Goal: Transaction & Acquisition: Book appointment/travel/reservation

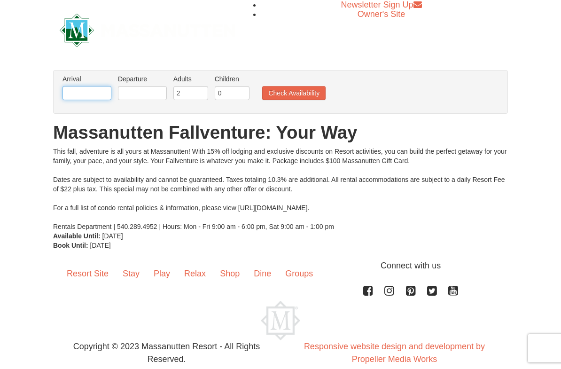
click at [96, 96] on input "text" at bounding box center [87, 93] width 49 height 14
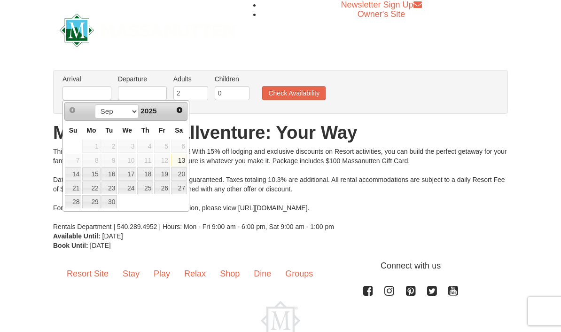
click at [177, 111] on span "Next" at bounding box center [180, 110] width 8 height 8
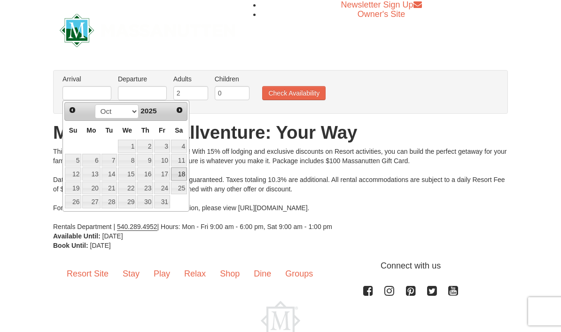
click at [182, 170] on link "18" at bounding box center [179, 173] width 16 height 13
type input "10/18/2025"
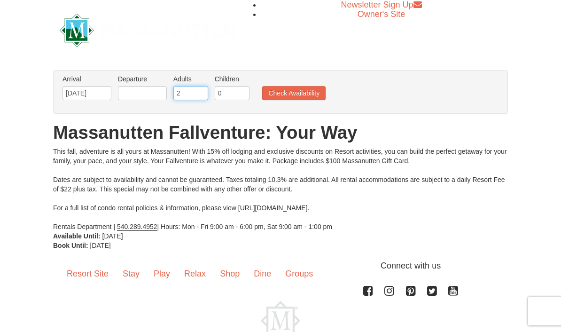
click at [195, 93] on input "2" at bounding box center [190, 93] width 35 height 14
type input "1"
click at [233, 97] on input "0" at bounding box center [232, 93] width 35 height 14
type input "1"
click at [163, 93] on input "text" at bounding box center [142, 93] width 49 height 14
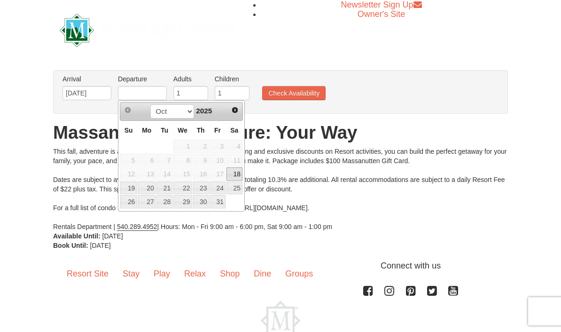
click at [128, 190] on link "19" at bounding box center [128, 187] width 16 height 13
type input "10/19/2025"
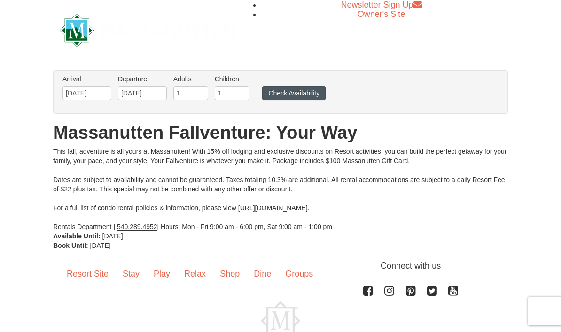
click at [301, 90] on button "Check Availability" at bounding box center [293, 93] width 63 height 14
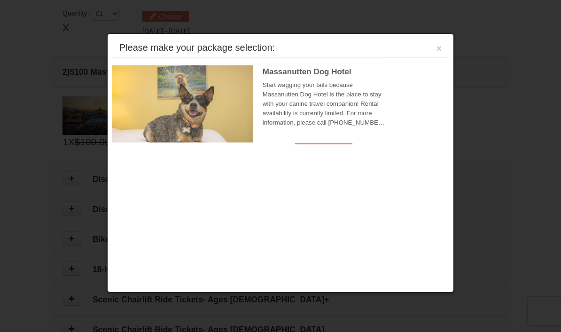
scroll to position [288, 0]
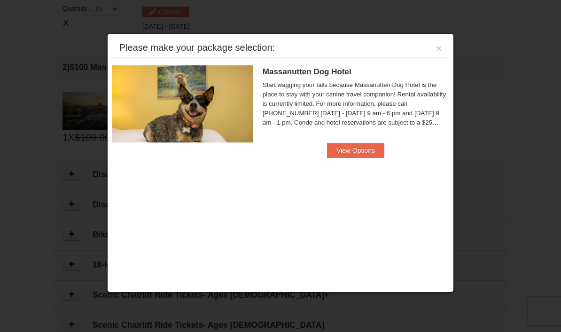
click at [444, 43] on div "Please make your package selection: ×" at bounding box center [280, 48] width 336 height 19
click at [432, 46] on div "Please make your package selection: ×" at bounding box center [280, 48] width 336 height 19
click at [364, 150] on button "View Options" at bounding box center [355, 150] width 57 height 15
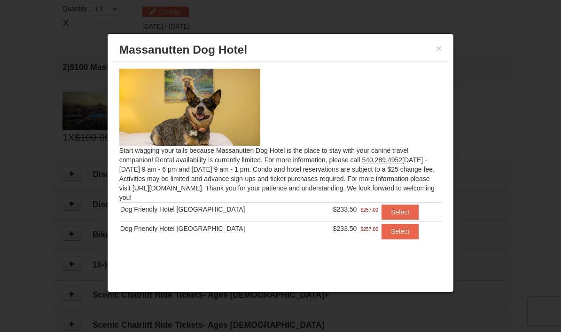
click at [508, 147] on div at bounding box center [280, 166] width 561 height 332
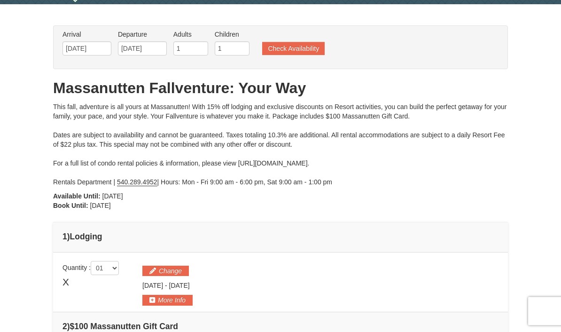
scroll to position [0, 0]
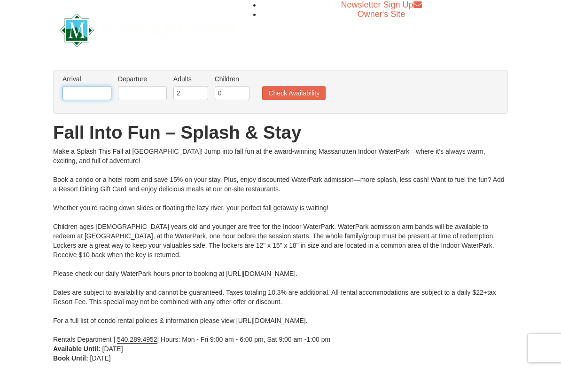
click at [105, 90] on input "text" at bounding box center [87, 93] width 49 height 14
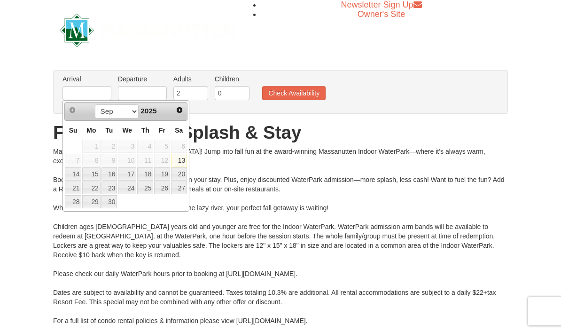
click at [179, 104] on link "Next" at bounding box center [179, 109] width 13 height 13
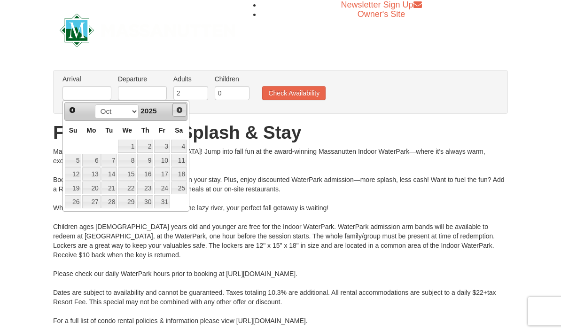
click at [185, 103] on link "Next" at bounding box center [179, 110] width 14 height 14
click at [77, 158] on link "2" at bounding box center [73, 160] width 16 height 13
type input "[DATE]"
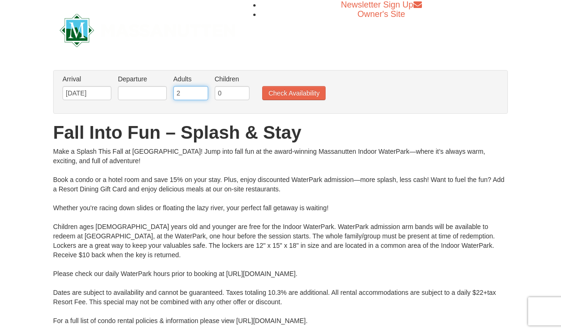
click at [201, 94] on input "2" at bounding box center [190, 93] width 35 height 14
type input "1"
click at [233, 91] on input "0" at bounding box center [232, 93] width 35 height 14
type input "1"
click at [294, 96] on button "Check Availability" at bounding box center [293, 93] width 63 height 14
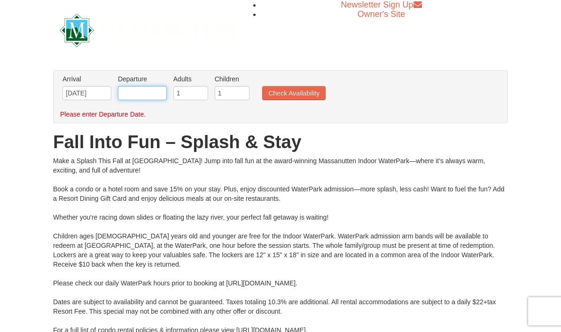
click at [144, 95] on input "text" at bounding box center [142, 93] width 49 height 14
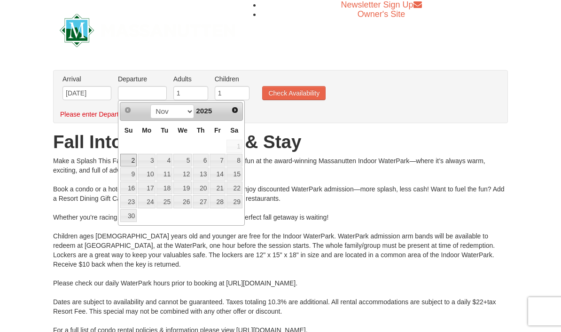
click at [147, 163] on link "3" at bounding box center [147, 160] width 18 height 13
type input "[DATE]"
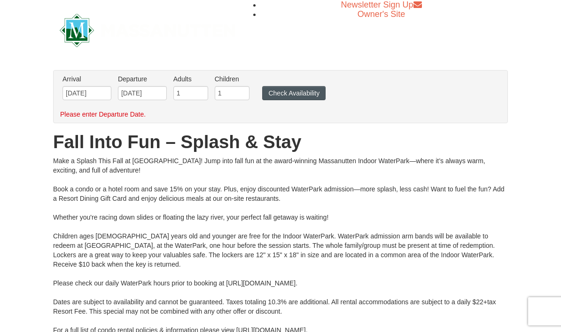
click at [311, 96] on button "Check Availability" at bounding box center [293, 93] width 63 height 14
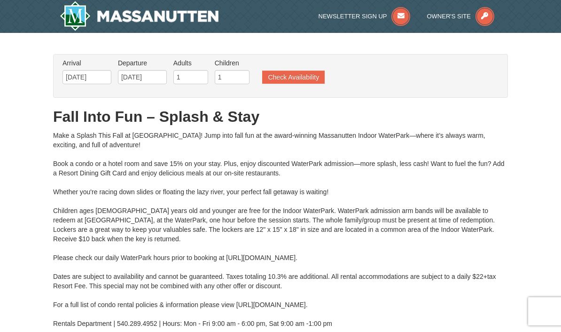
type input "[DATE]"
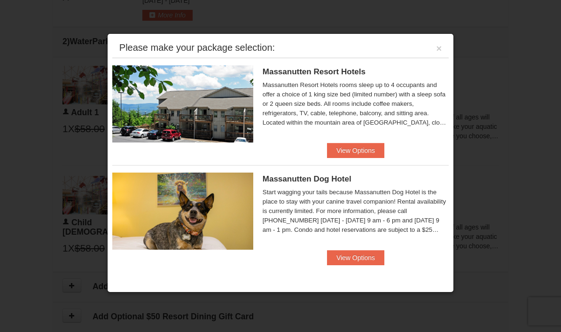
scroll to position [426, 0]
click at [368, 149] on button "View Options" at bounding box center [355, 150] width 57 height 15
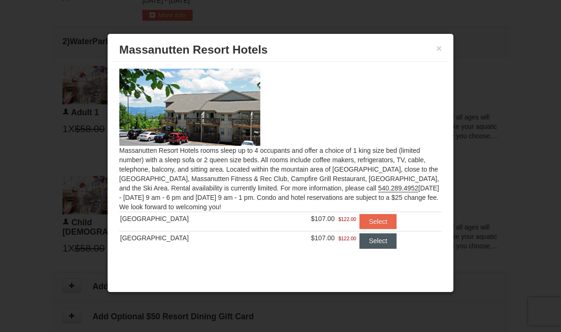
click at [372, 240] on button "Select" at bounding box center [377, 240] width 37 height 15
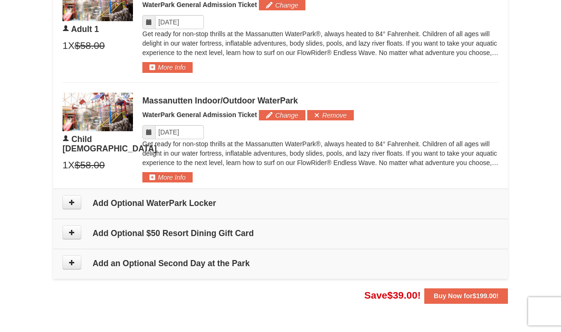
scroll to position [549, 0]
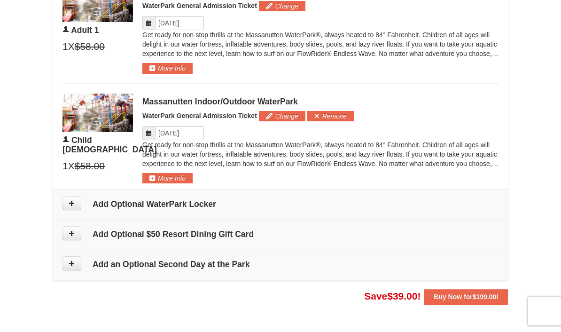
click at [225, 234] on h4 "Add Optional $50 Resort Dining Gift Card" at bounding box center [281, 233] width 436 height 9
click at [69, 237] on button at bounding box center [72, 233] width 19 height 14
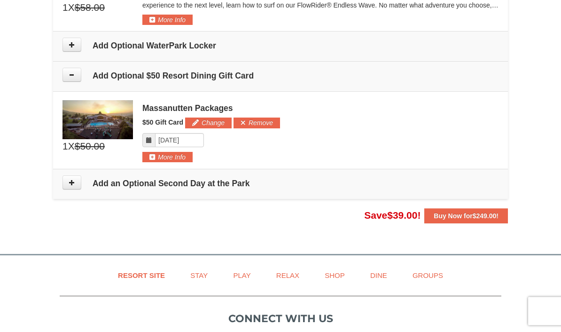
scroll to position [702, 0]
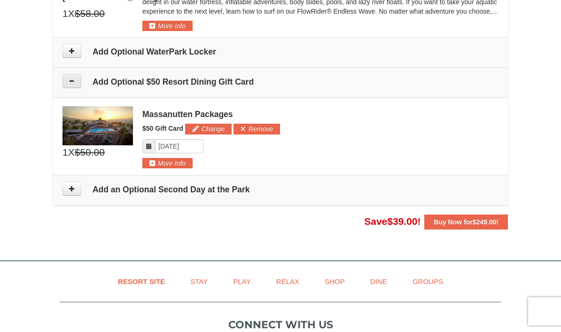
click at [70, 78] on icon at bounding box center [72, 81] width 7 height 7
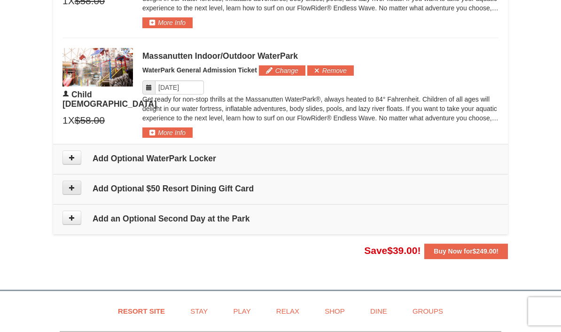
click at [73, 185] on icon at bounding box center [72, 187] width 7 height 7
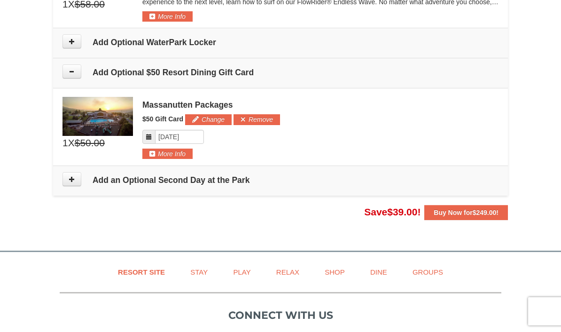
scroll to position [700, 0]
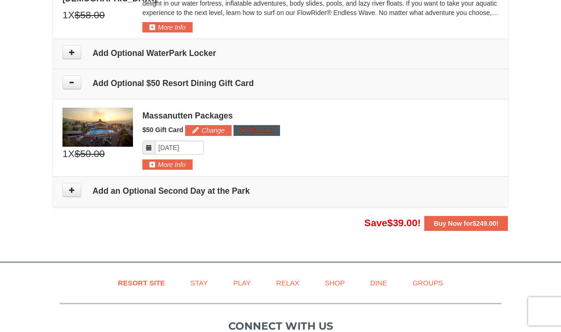
click at [264, 126] on button "Remove" at bounding box center [257, 130] width 47 height 10
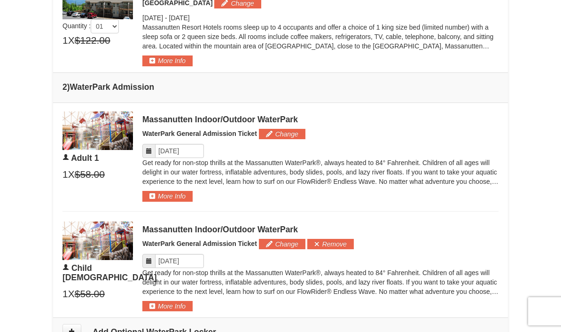
scroll to position [421, 0]
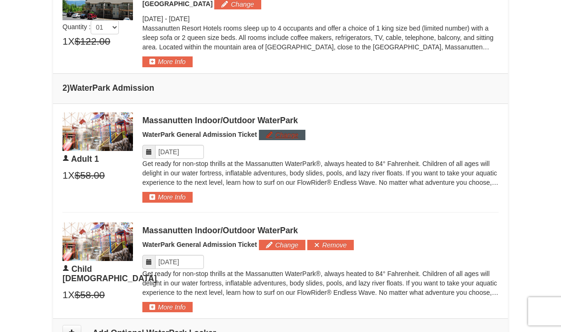
click at [287, 136] on button "Change" at bounding box center [282, 135] width 47 height 10
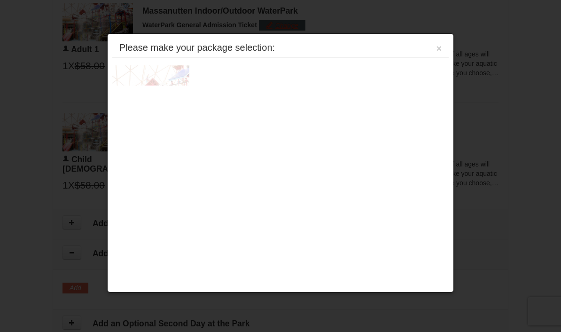
scroll to position [532, 0]
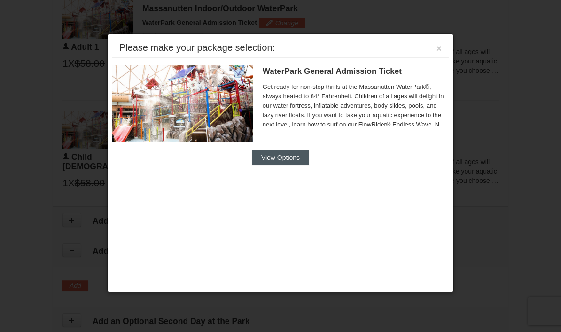
click at [297, 150] on button "View Options" at bounding box center [280, 157] width 57 height 15
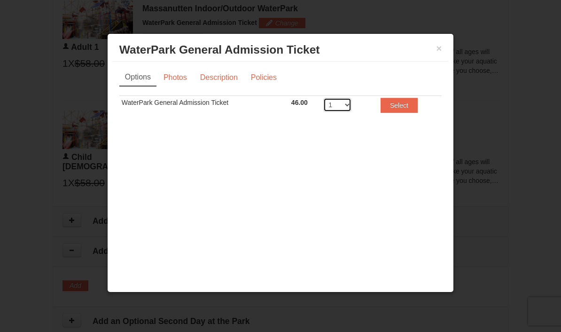
click at [351, 100] on select "1 2 3 4 5 6 7 8" at bounding box center [337, 105] width 28 height 14
select select "2"
click at [401, 106] on button "Select" at bounding box center [399, 105] width 37 height 15
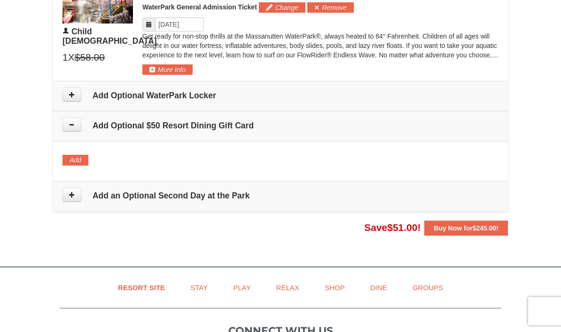
scroll to position [778, 0]
